Goal: Transaction & Acquisition: Purchase product/service

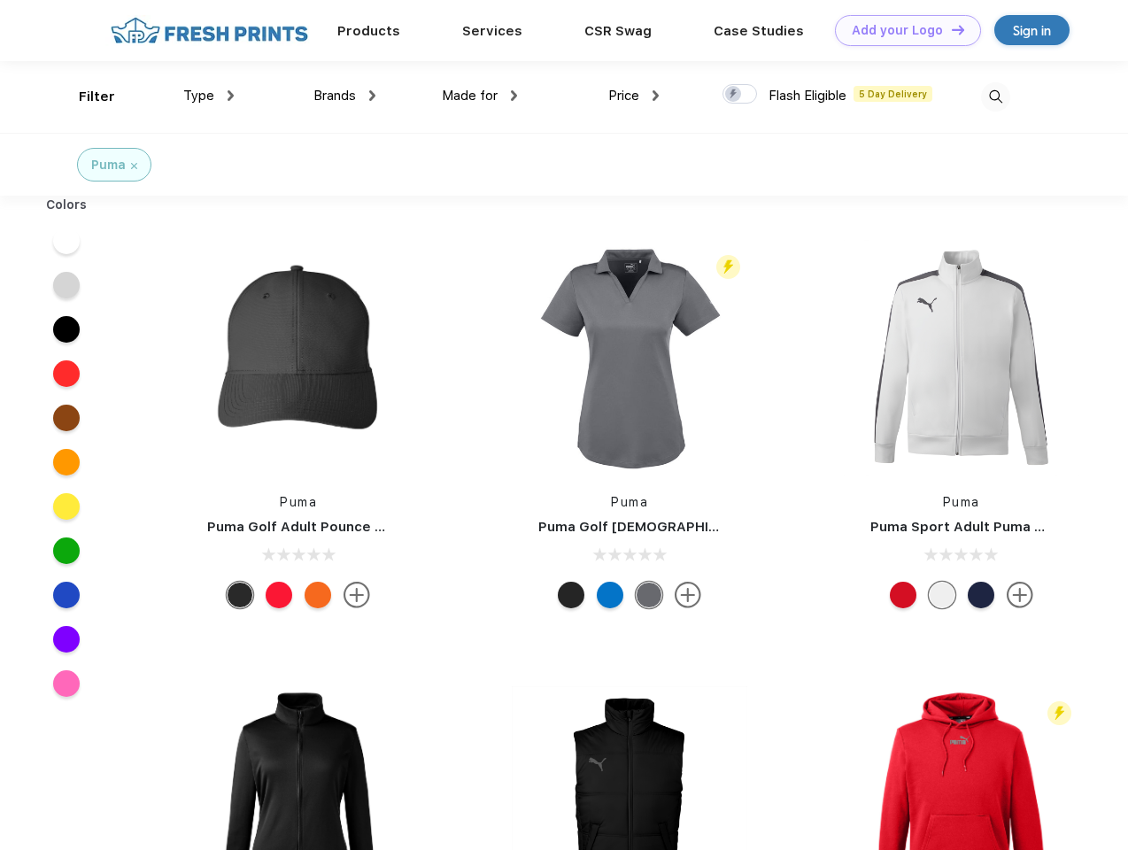
click at [901, 30] on link "Add your Logo Design Tool" at bounding box center [908, 30] width 146 height 31
click at [0, 0] on div "Design Tool" at bounding box center [0, 0] width 0 height 0
click at [950, 29] on link "Add your Logo Design Tool" at bounding box center [908, 30] width 146 height 31
click at [85, 96] on div "Filter" at bounding box center [97, 97] width 36 height 20
click at [209, 96] on span "Type" at bounding box center [198, 96] width 31 height 16
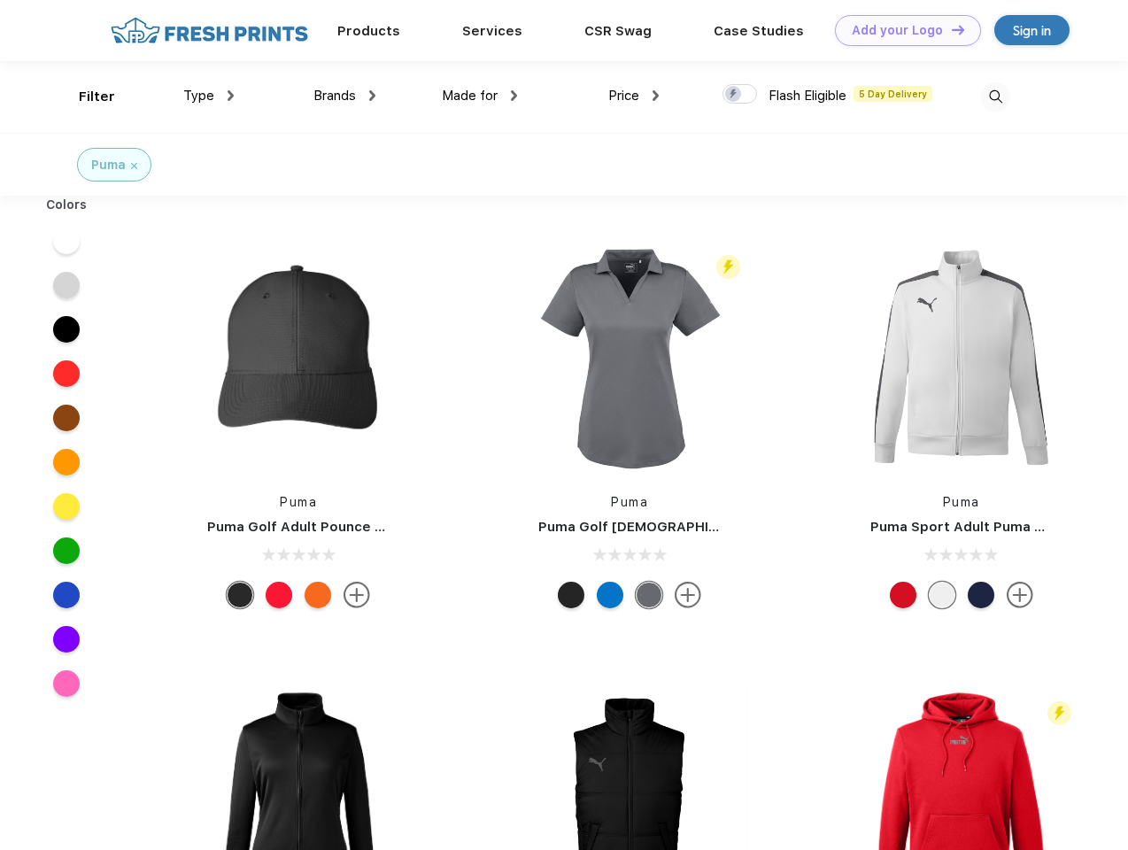
click at [344, 96] on span "Brands" at bounding box center [334, 96] width 42 height 16
click at [480, 96] on span "Made for" at bounding box center [470, 96] width 56 height 16
click at [634, 96] on span "Price" at bounding box center [623, 96] width 31 height 16
click at [740, 95] on div at bounding box center [739, 93] width 35 height 19
click at [734, 95] on input "checkbox" at bounding box center [728, 89] width 12 height 12
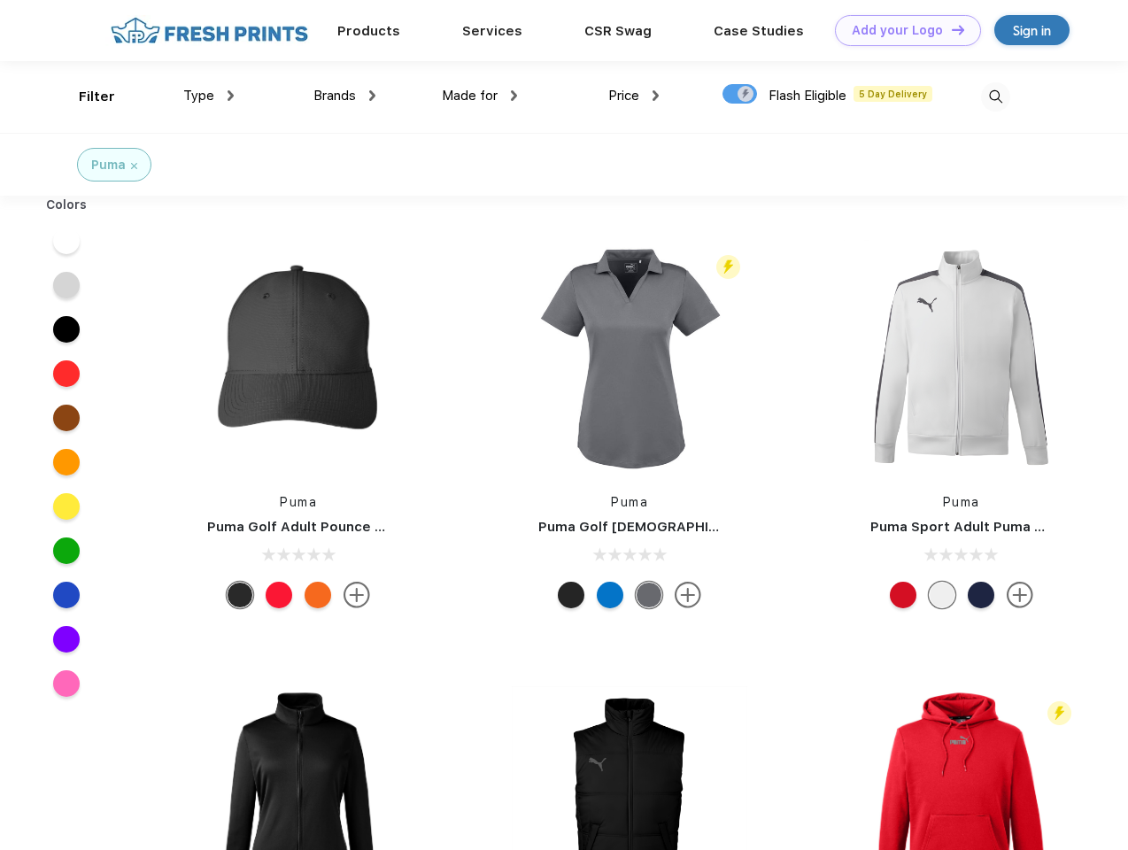
click at [995, 96] on img at bounding box center [995, 96] width 29 height 29
